Goal: Task Accomplishment & Management: Manage account settings

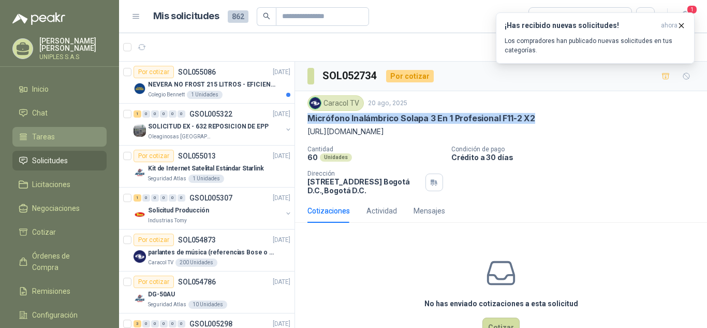
scroll to position [1641, 0]
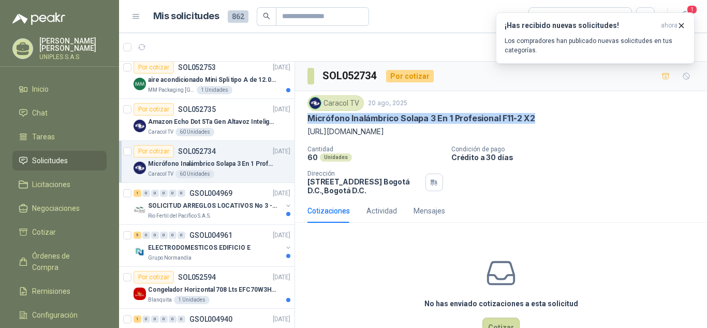
drag, startPoint x: 40, startPoint y: 156, endPoint x: 53, endPoint y: 158, distance: 13.0
click at [40, 157] on span "Solicitudes" at bounding box center [50, 160] width 36 height 11
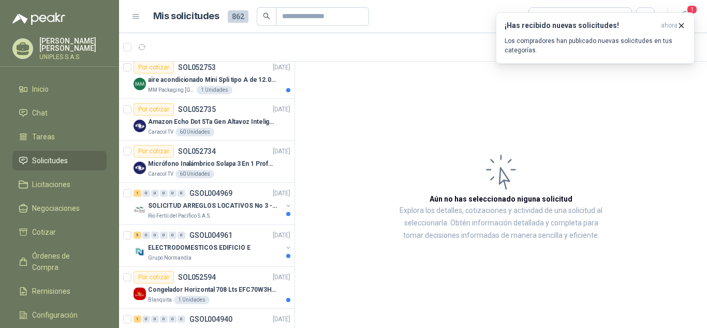
click at [640, 100] on article "Aún no has seleccionado niguna solicitud Explora los detalles, cotizaciones y a…" at bounding box center [501, 197] width 412 height 270
click at [690, 8] on span "1" at bounding box center [692, 10] width 11 height 10
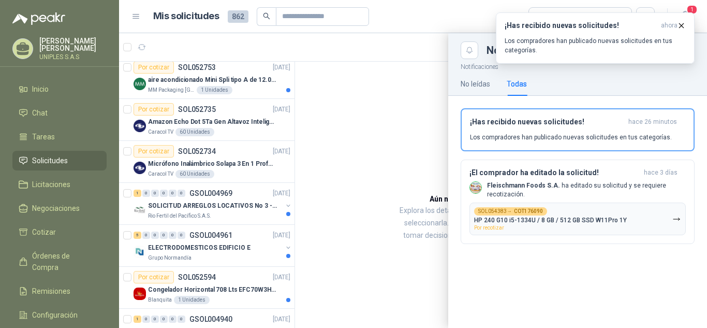
click at [392, 124] on div at bounding box center [413, 180] width 588 height 295
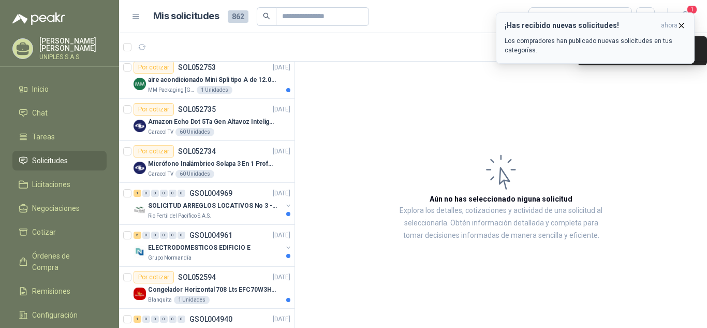
click at [674, 29] on span "ahora" at bounding box center [669, 25] width 17 height 9
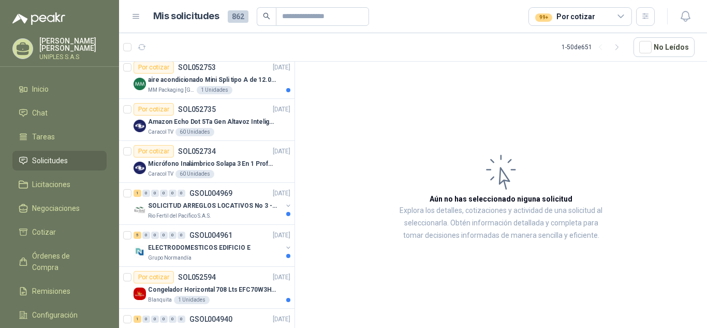
click at [646, 164] on article "Aún no has seleccionado niguna solicitud Explora los detalles, cotizaciones y a…" at bounding box center [501, 197] width 412 height 270
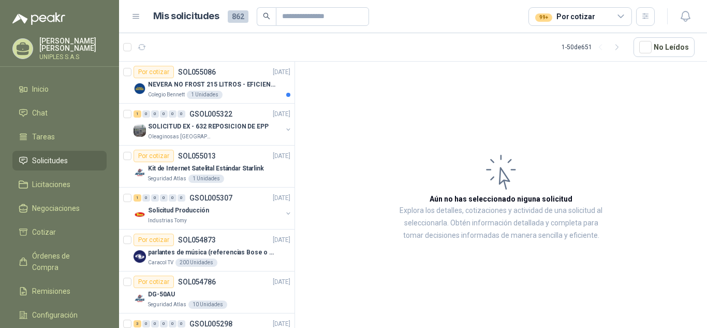
click at [626, 15] on div "99+ Por cotizar" at bounding box center [581, 16] width 104 height 19
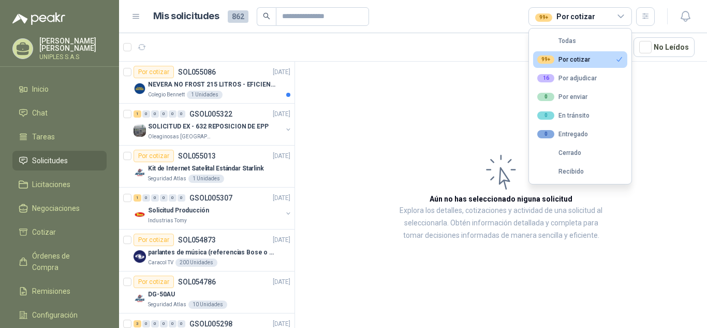
click at [572, 60] on div "99+ Por cotizar" at bounding box center [564, 59] width 53 height 8
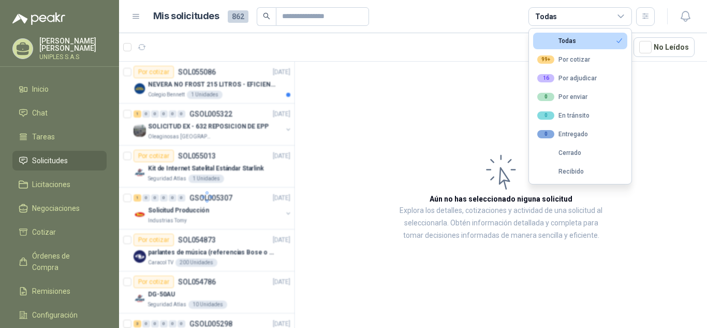
click at [426, 97] on article "Aún no has seleccionado niguna solicitud Explora los detalles, cotizaciones y a…" at bounding box center [501, 197] width 412 height 270
